Goal: Transaction & Acquisition: Purchase product/service

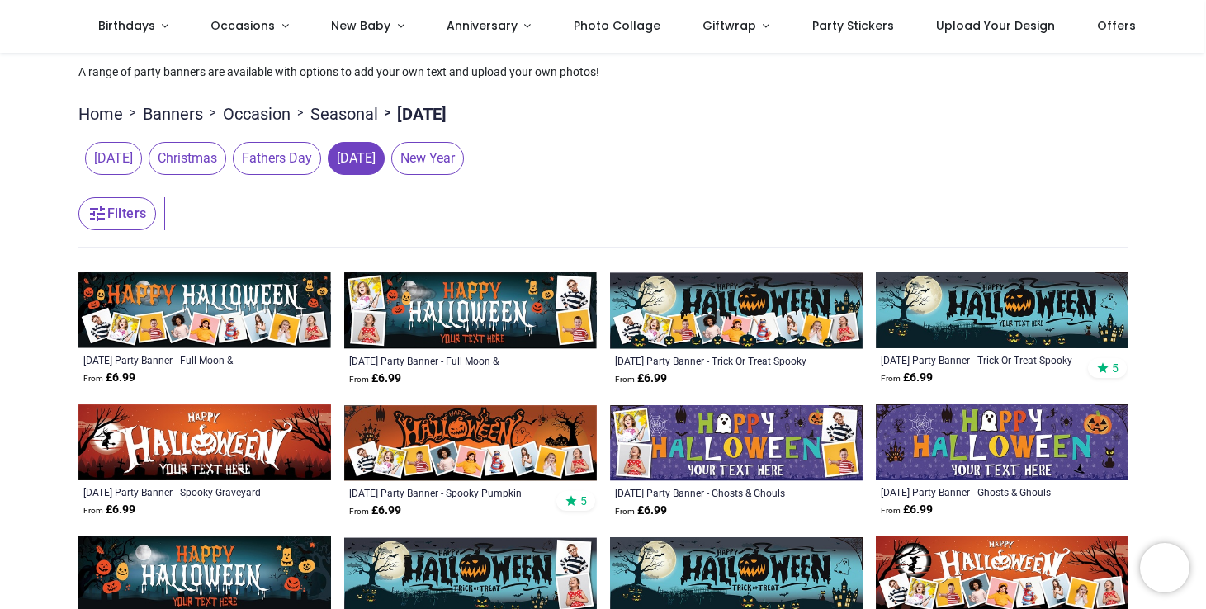
scroll to position [93, 0]
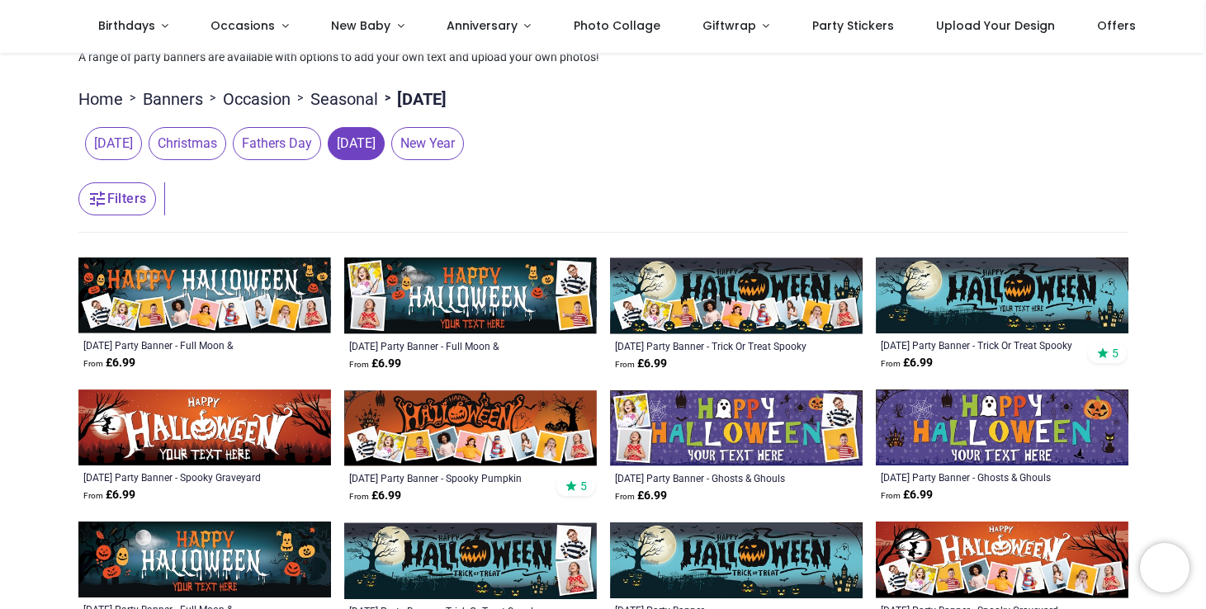
click at [995, 302] on img at bounding box center [1002, 296] width 253 height 76
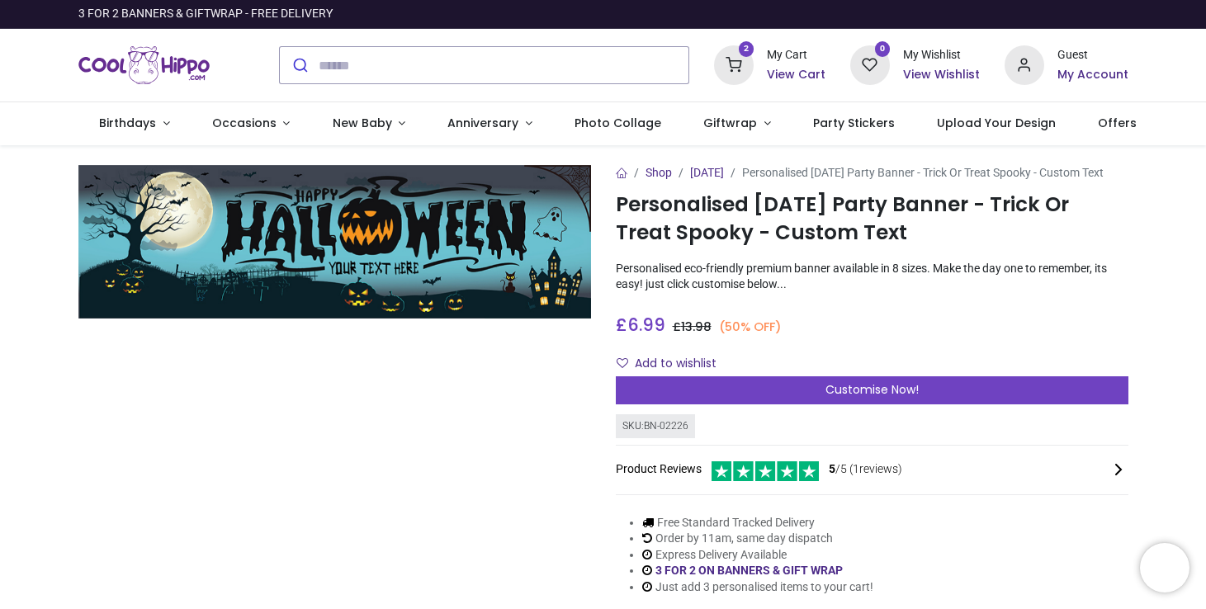
drag, startPoint x: 900, startPoint y: 249, endPoint x: 613, endPoint y: 227, distance: 287.3
click at [613, 227] on div "Shop Halloween Personalised Halloween Party Banner - Trick Or Treat Spooky - Cu…" at bounding box center [871, 393] width 537 height 457
copy h1 "Personalised Halloween Party Banner - Trick Or Treat Spooky - Custom Text"
drag, startPoint x: 606, startPoint y: 343, endPoint x: 717, endPoint y: 335, distance: 110.9
click at [717, 335] on div "Shop Halloween Personalised Halloween Party Banner - Trick Or Treat Spooky - Cu…" at bounding box center [871, 393] width 537 height 457
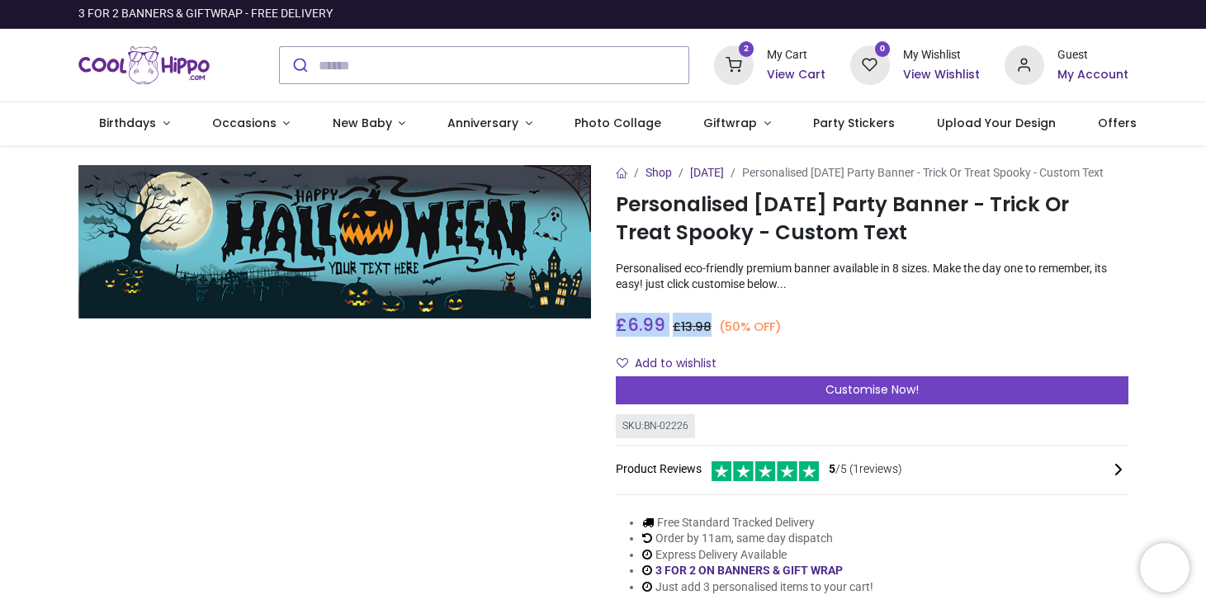
copy h3 "£ 6.99 6.99 GBP £ 13.98"
